Goal: Task Accomplishment & Management: Manage account settings

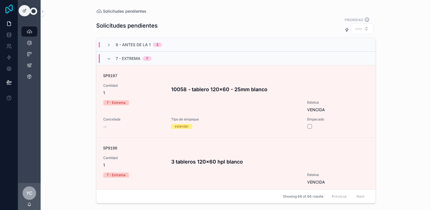
click at [7, 11] on icon at bounding box center [8, 9] width 11 height 9
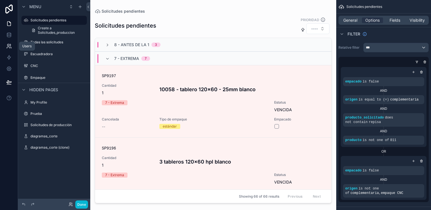
click at [8, 49] on link at bounding box center [9, 46] width 18 height 11
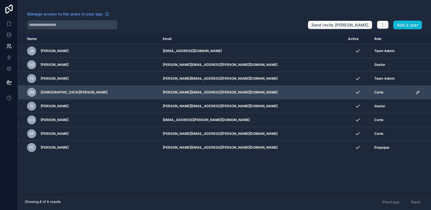
click at [416, 92] on icon "scrollable content" at bounding box center [417, 92] width 3 height 3
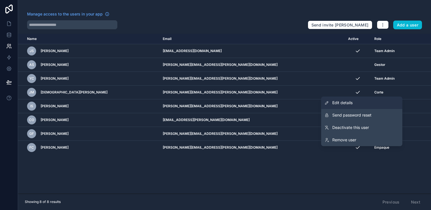
click at [354, 105] on link "Edit details" at bounding box center [361, 103] width 81 height 12
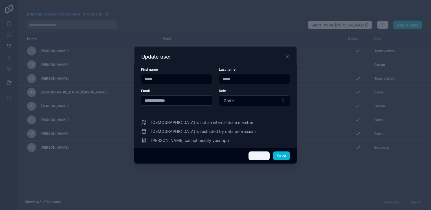
click at [260, 158] on button "Cancel" at bounding box center [258, 156] width 21 height 9
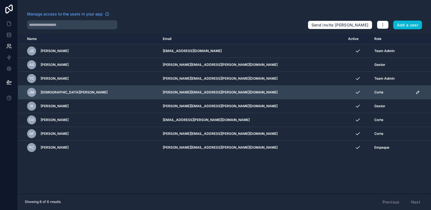
click at [415, 93] on div "scrollable content" at bounding box center [421, 92] width 12 height 5
click at [416, 93] on icon "scrollable content" at bounding box center [417, 92] width 3 height 3
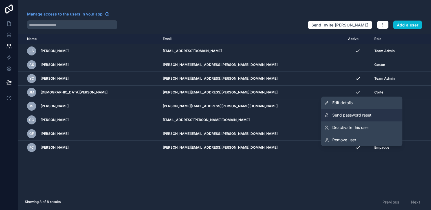
click at [365, 116] on span "Send password reset" at bounding box center [351, 116] width 39 height 6
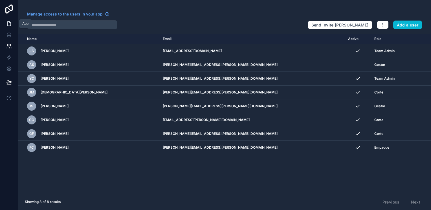
click at [9, 23] on icon at bounding box center [9, 24] width 6 height 6
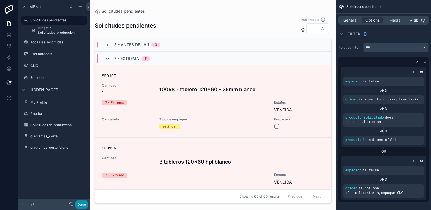
click at [78, 201] on button "Done" at bounding box center [81, 205] width 13 height 8
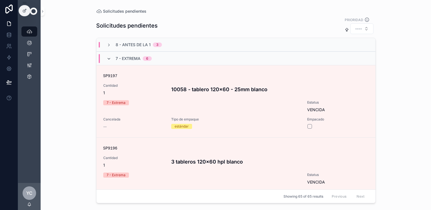
click at [108, 59] on icon "scrollable content" at bounding box center [109, 59] width 5 height 5
